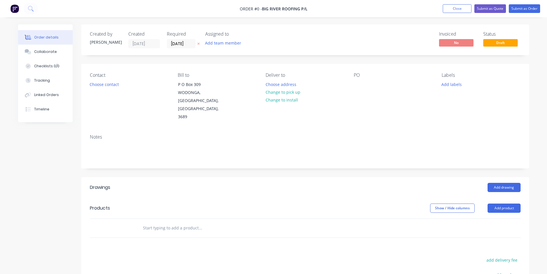
click at [14, 7] on img at bounding box center [14, 8] width 9 height 9
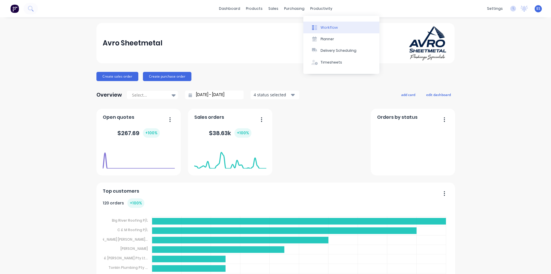
click at [324, 28] on div "Workflow" at bounding box center [329, 27] width 17 height 5
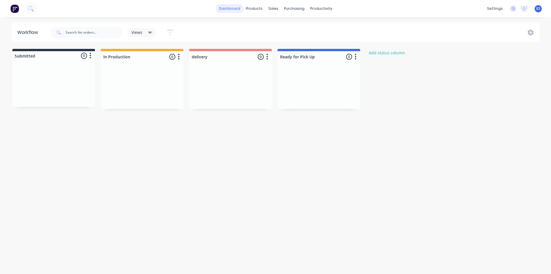
click at [229, 7] on link "dashboard" at bounding box center [229, 8] width 27 height 9
